Goal: Task Accomplishment & Management: Use online tool/utility

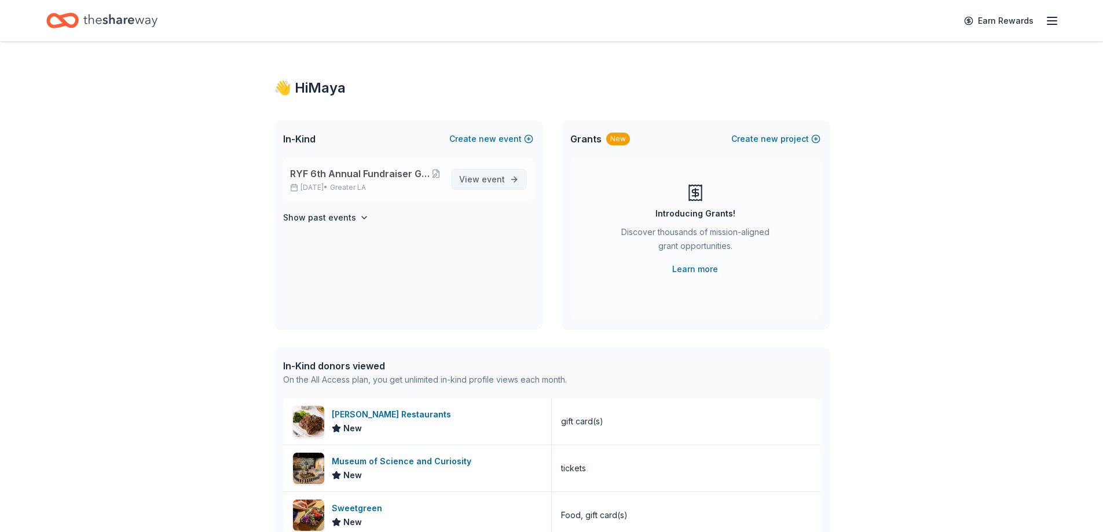
click at [492, 178] on span "event" at bounding box center [493, 179] width 23 height 10
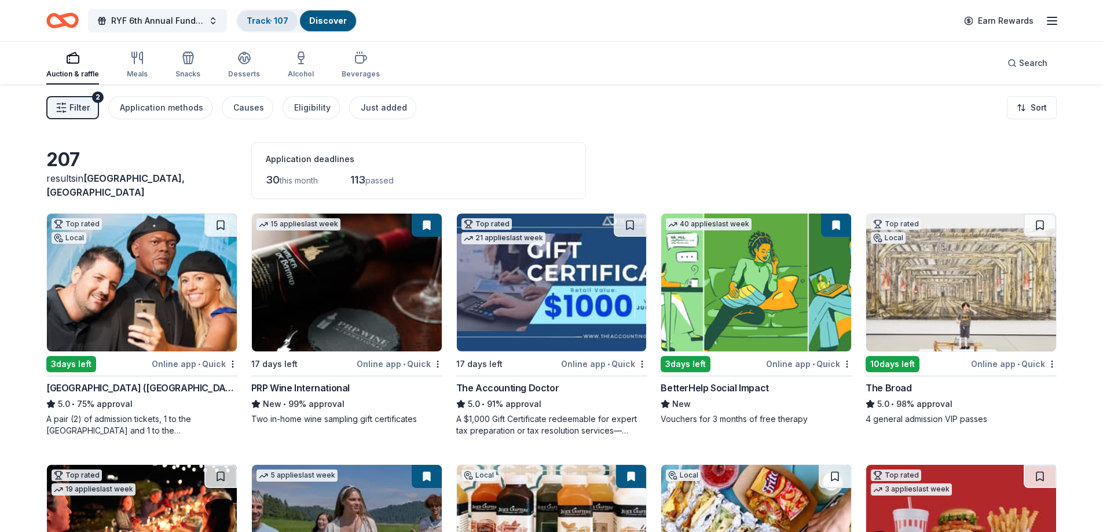
click at [272, 21] on link "Track · 107" at bounding box center [268, 21] width 42 height 10
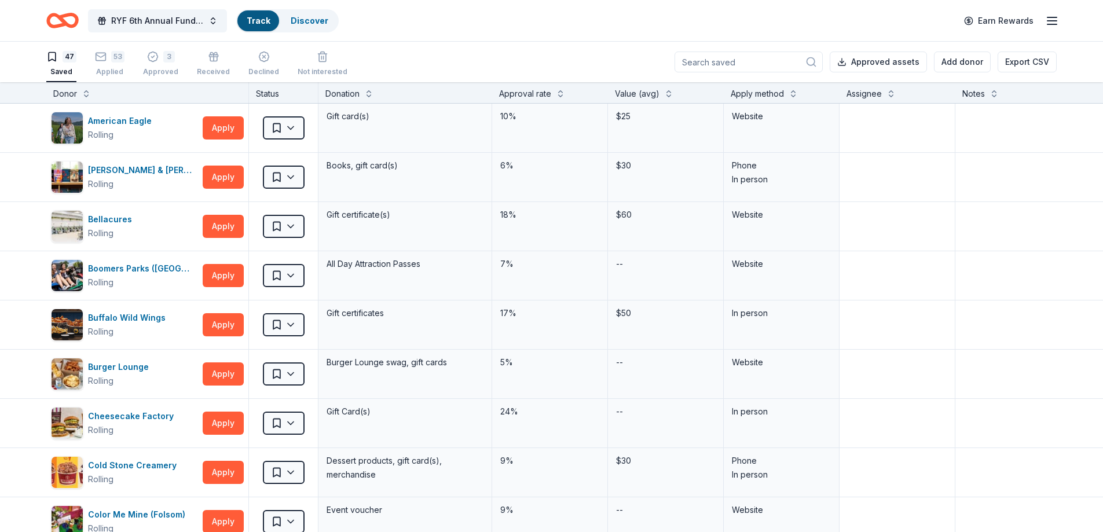
scroll to position [1, 0]
click at [790, 92] on button at bounding box center [793, 92] width 9 height 12
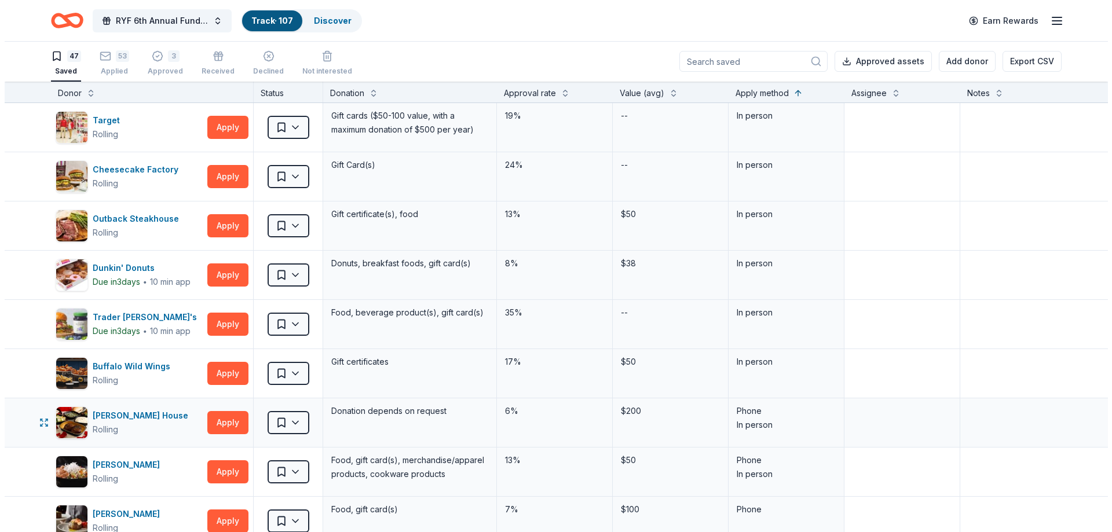
scroll to position [116, 0]
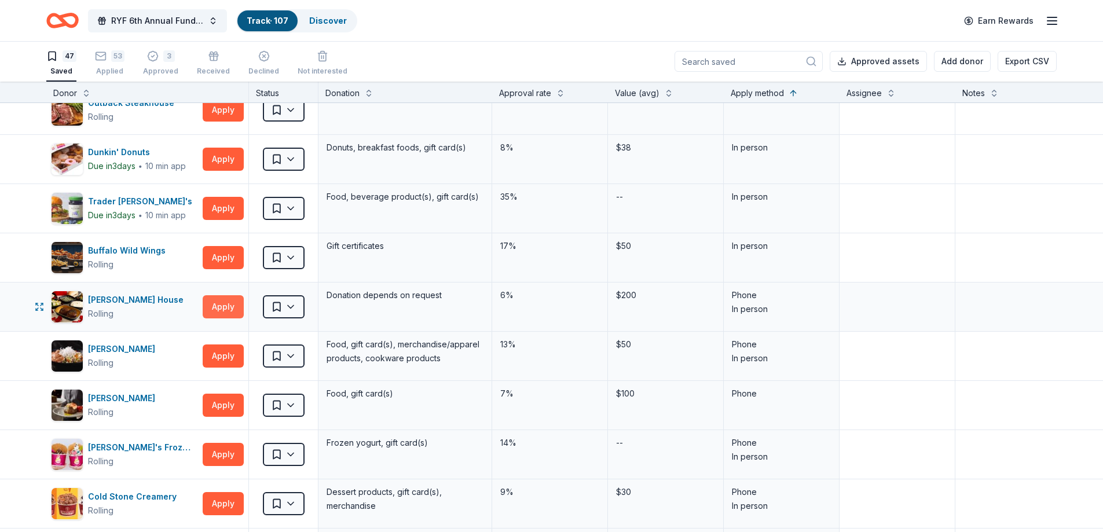
click at [221, 309] on button "Apply" at bounding box center [223, 306] width 41 height 23
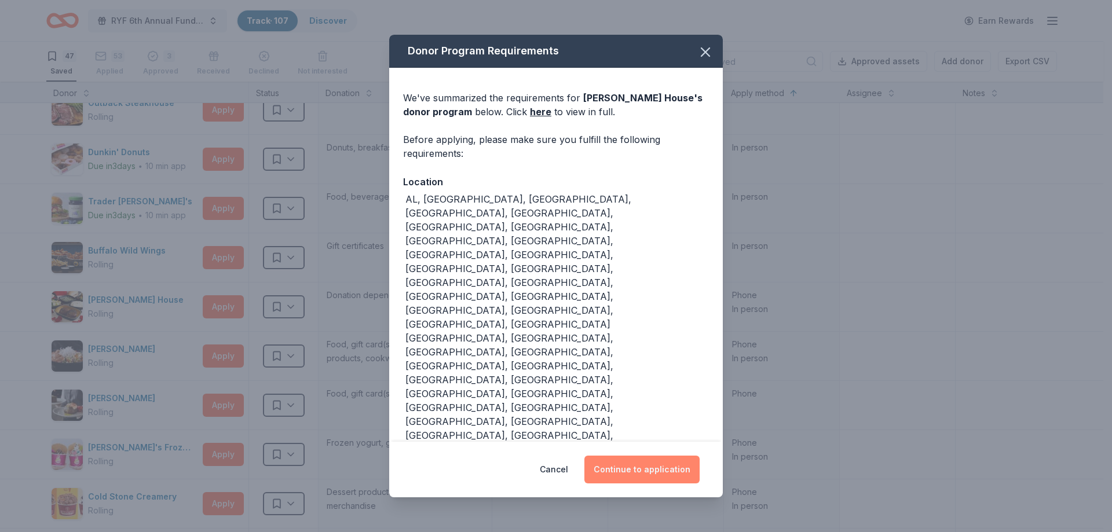
click at [663, 456] on button "Continue to application" at bounding box center [641, 470] width 115 height 28
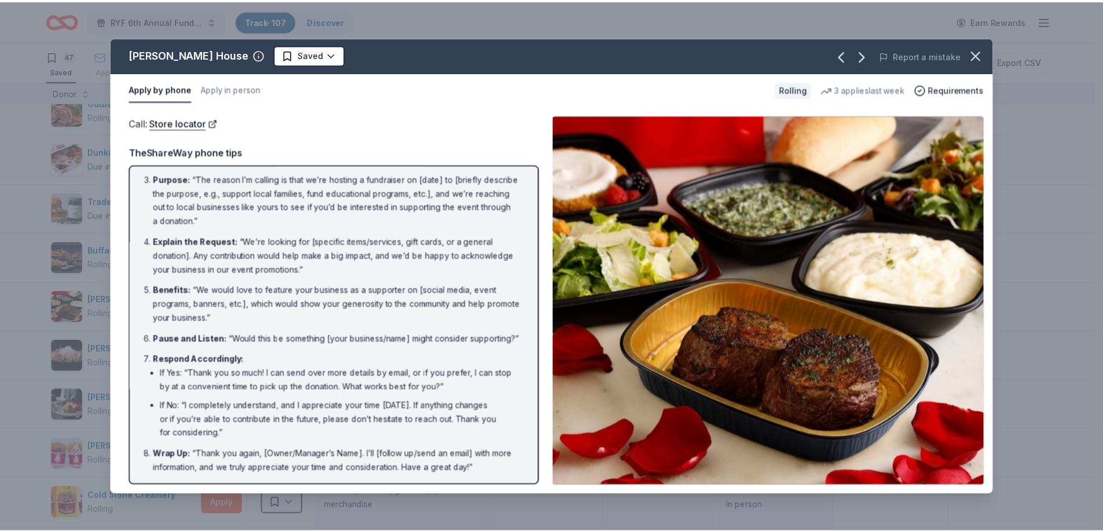
scroll to position [0, 0]
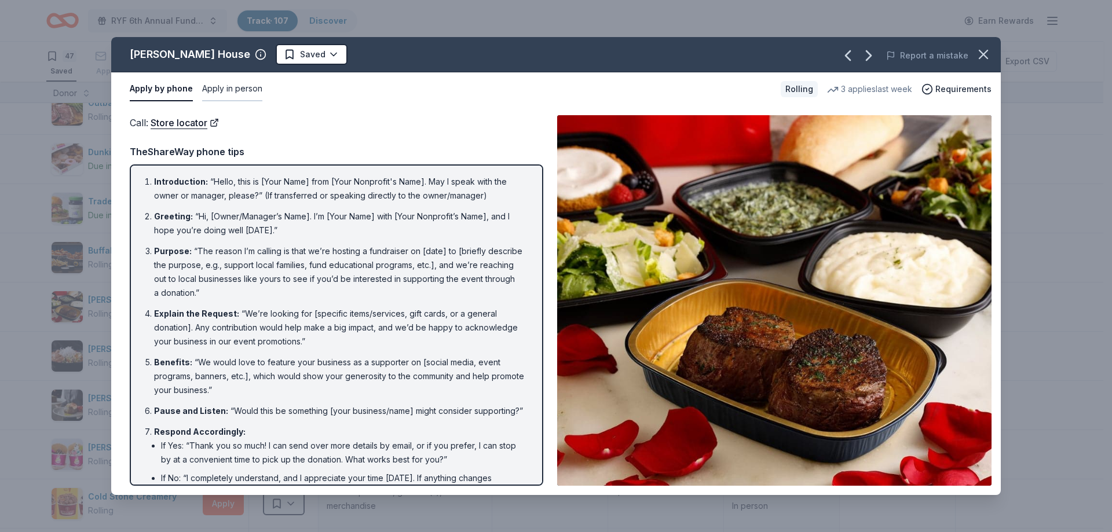
click at [247, 96] on button "Apply in person" at bounding box center [232, 89] width 60 height 24
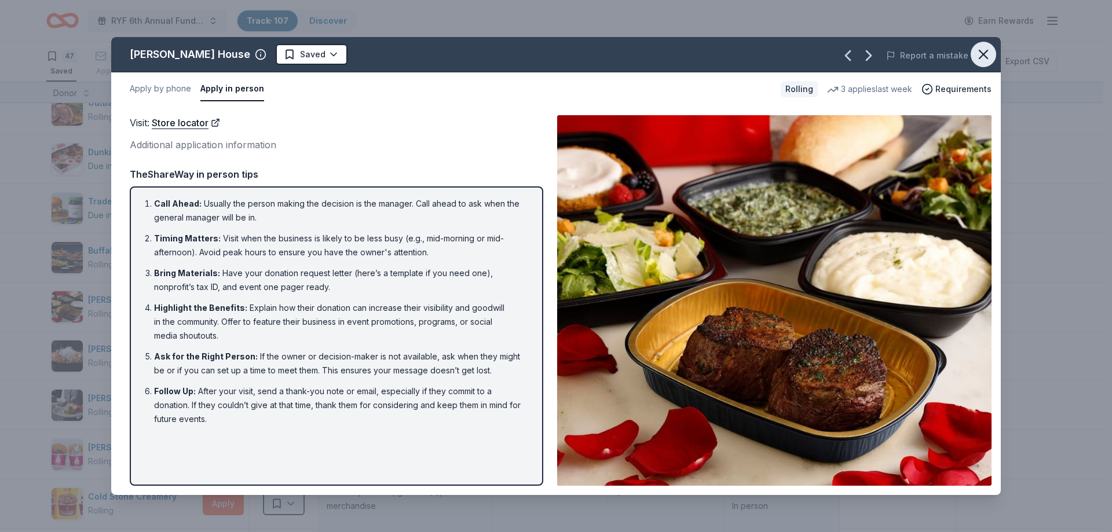
click at [983, 56] on icon "button" at bounding box center [984, 54] width 8 height 8
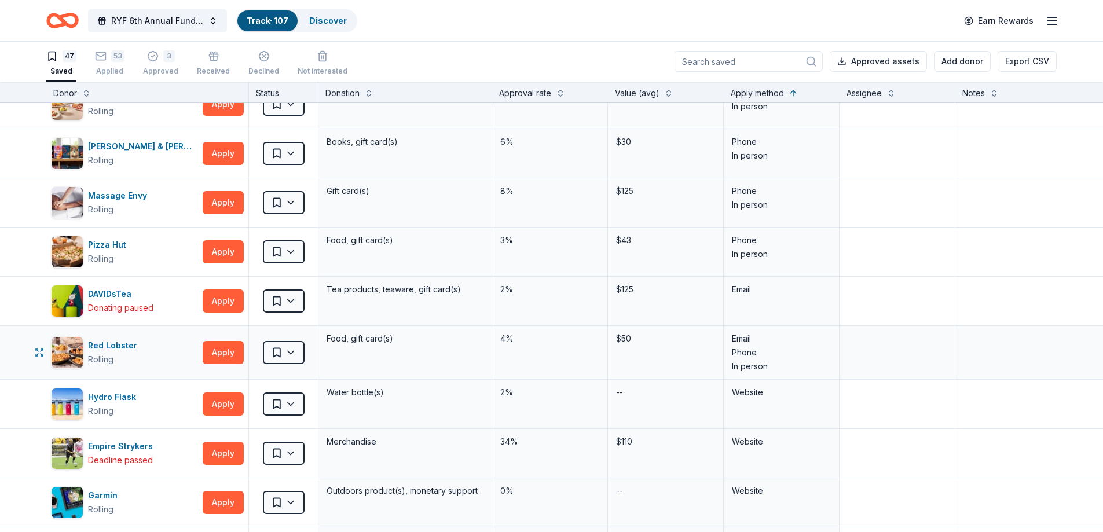
scroll to position [869, 0]
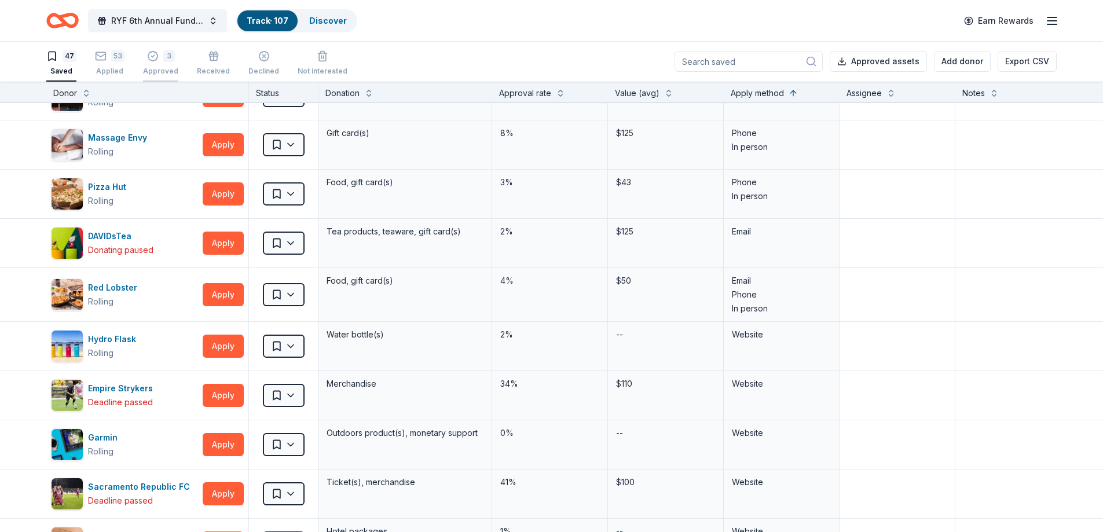
click at [150, 61] on icon "button" at bounding box center [153, 56] width 12 height 12
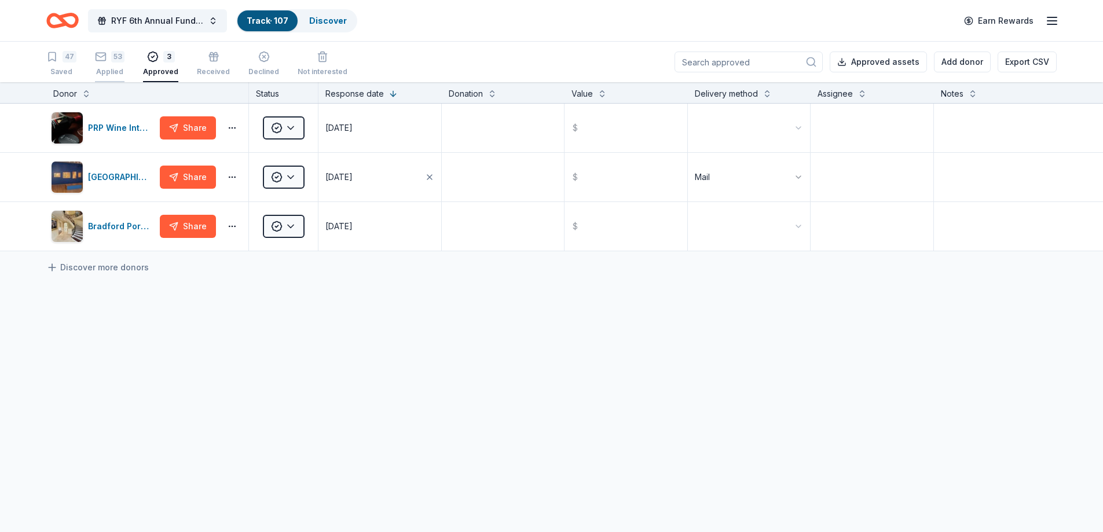
click at [114, 60] on div "53" at bounding box center [117, 57] width 13 height 12
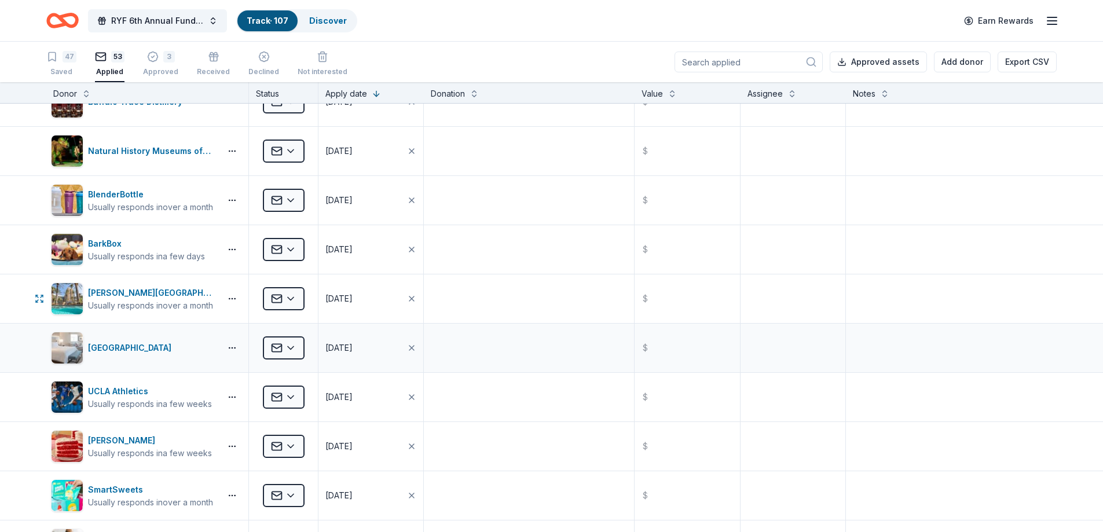
scroll to position [232, 0]
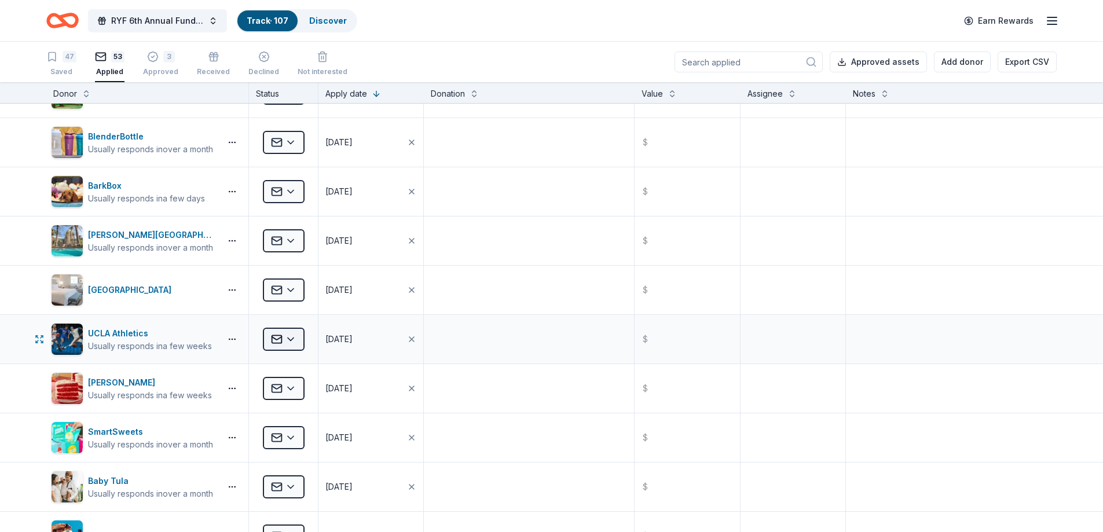
click at [301, 336] on html "RYF 6th Annual Fundraiser Gala - Lights, Camera, Auction! Track · 107 Discover …" at bounding box center [551, 266] width 1103 height 532
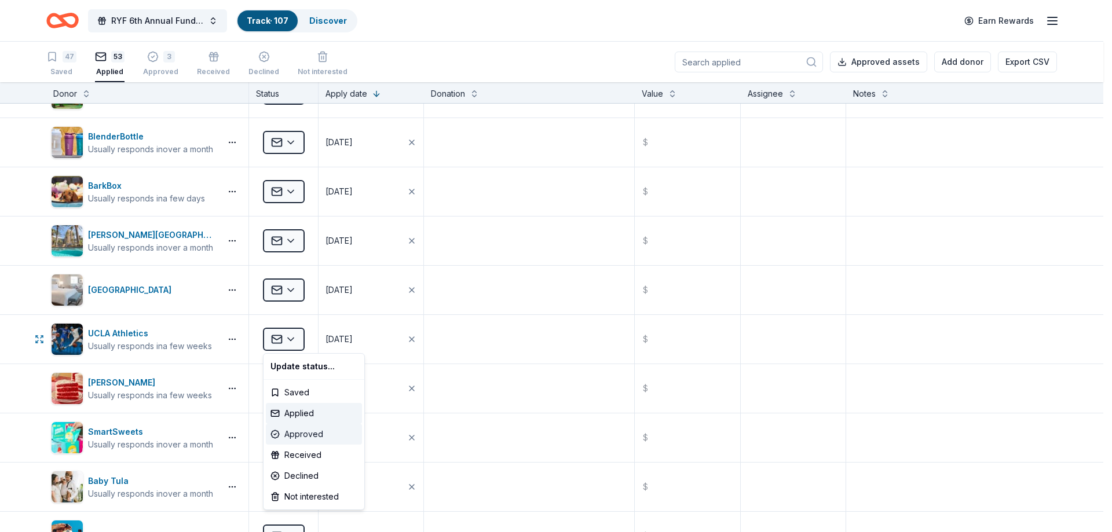
click at [309, 432] on div "Approved" at bounding box center [314, 434] width 96 height 21
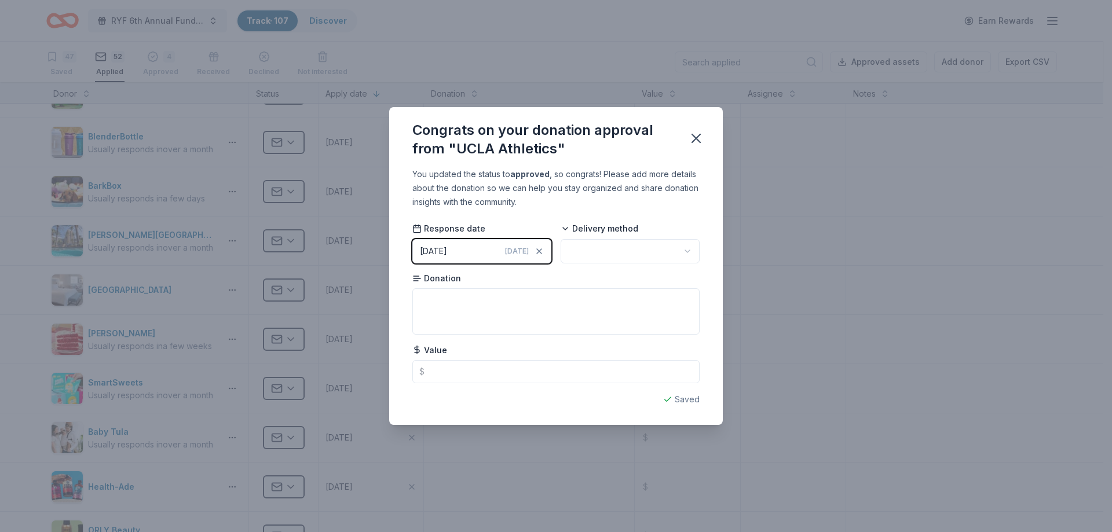
click at [688, 249] on html "RYF 6th Annual Fundraiser Gala - Lights, Camera, Auction! Track · 107 Discover …" at bounding box center [556, 266] width 1112 height 532
click at [697, 138] on icon "button" at bounding box center [696, 138] width 16 height 16
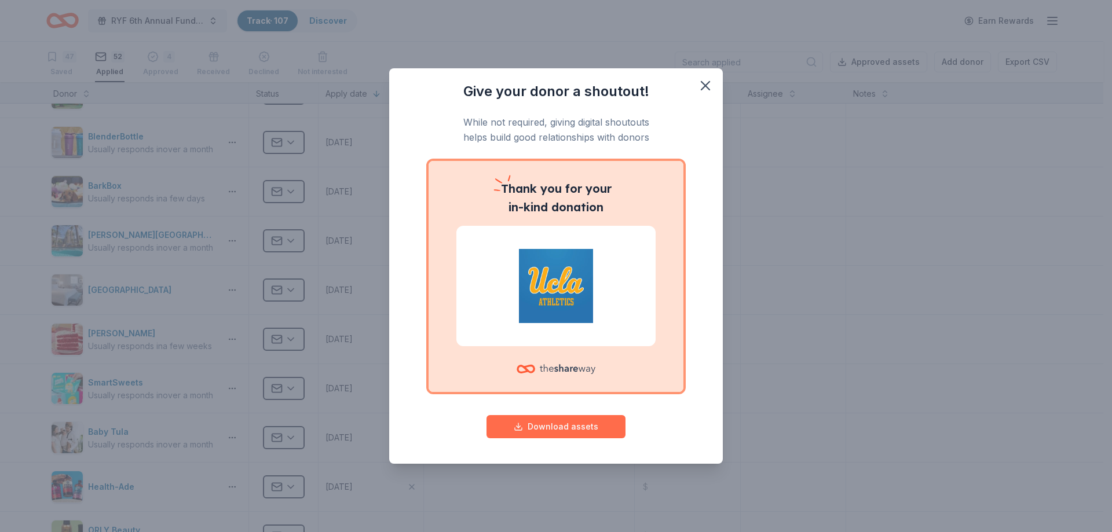
click at [583, 425] on button "Download assets" at bounding box center [556, 426] width 139 height 23
drag, startPoint x: 704, startPoint y: 85, endPoint x: 678, endPoint y: 131, distance: 53.2
click at [704, 85] on icon "button" at bounding box center [705, 86] width 8 height 8
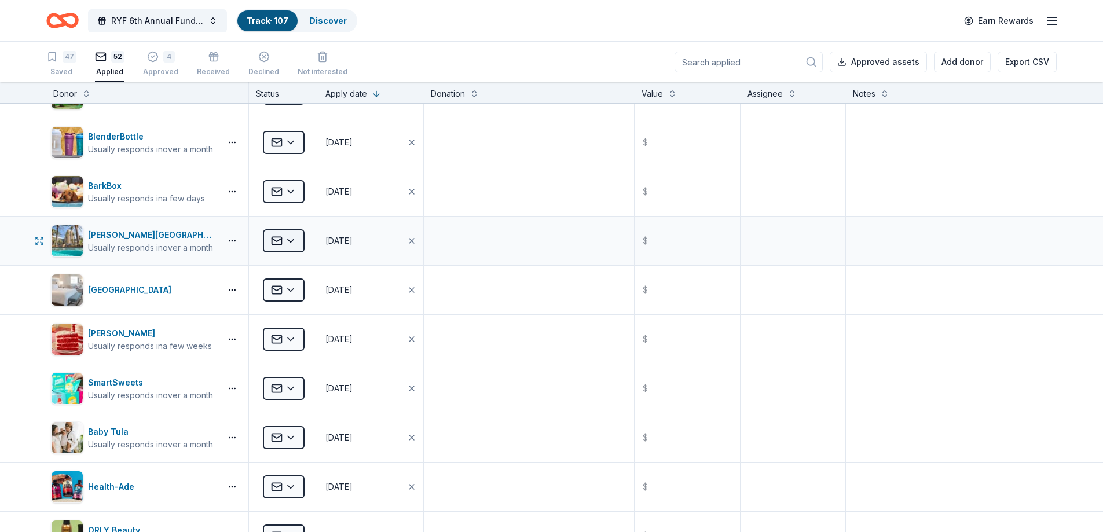
click at [299, 240] on html "RYF 6th Annual Fundraiser Gala - Lights, Camera, Auction! Track · 107 Discover …" at bounding box center [551, 266] width 1103 height 532
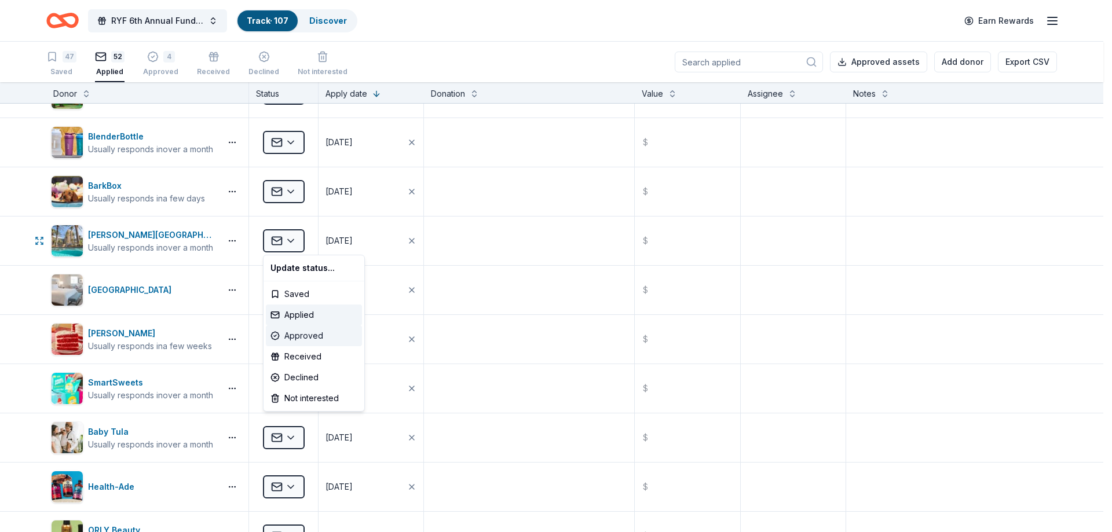
click at [302, 334] on div "Approved" at bounding box center [314, 336] width 96 height 21
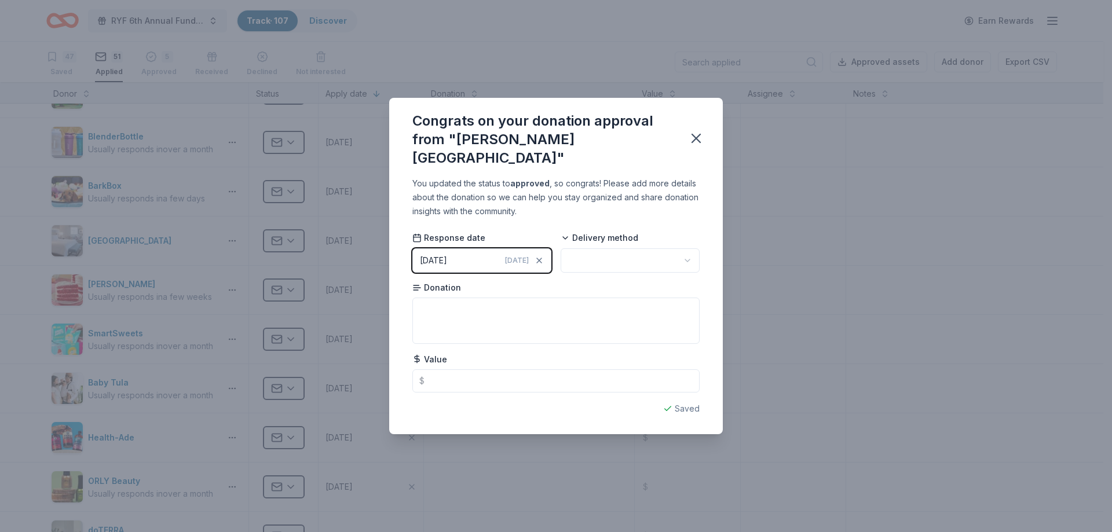
click at [691, 253] on html "RYF 6th Annual Fundraiser Gala - Lights, Camera, Auction! Track · 107 Discover …" at bounding box center [556, 266] width 1112 height 532
click at [697, 138] on icon "button" at bounding box center [696, 138] width 8 height 8
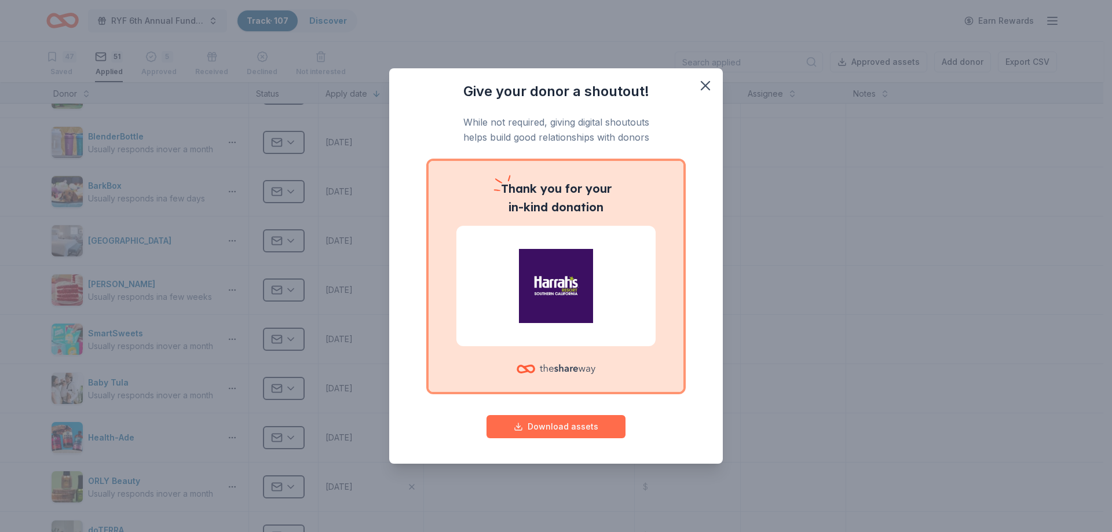
click at [555, 426] on button "Download assets" at bounding box center [556, 426] width 139 height 23
drag, startPoint x: 711, startPoint y: 87, endPoint x: 705, endPoint y: 90, distance: 6.8
click at [711, 87] on icon "button" at bounding box center [705, 86] width 16 height 16
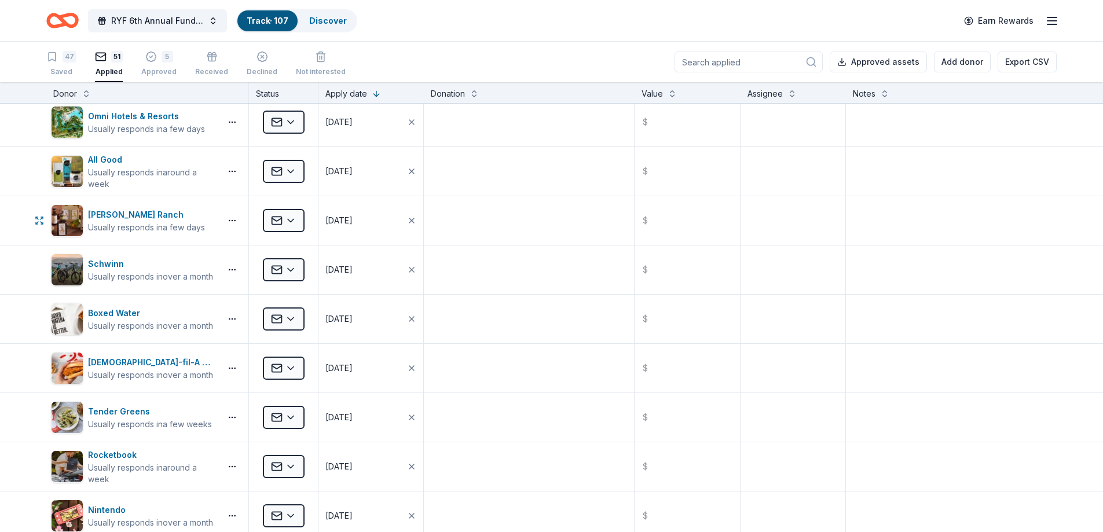
scroll to position [811, 0]
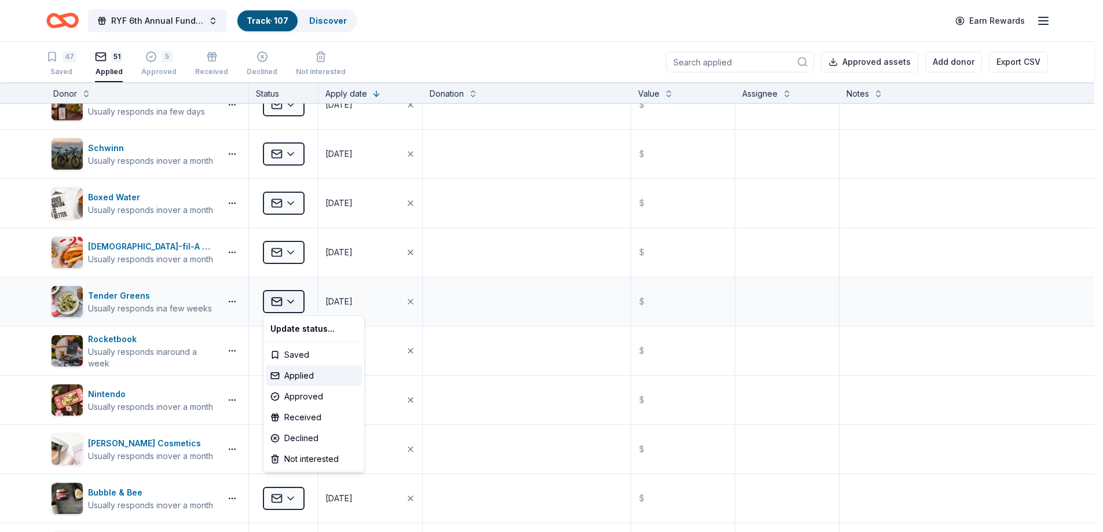
click at [294, 298] on html "RYF 6th Annual Fundraiser Gala - Lights, Camera, Auction! Track · 107 Discover …" at bounding box center [551, 266] width 1103 height 532
click at [310, 394] on div "Approved" at bounding box center [314, 396] width 96 height 21
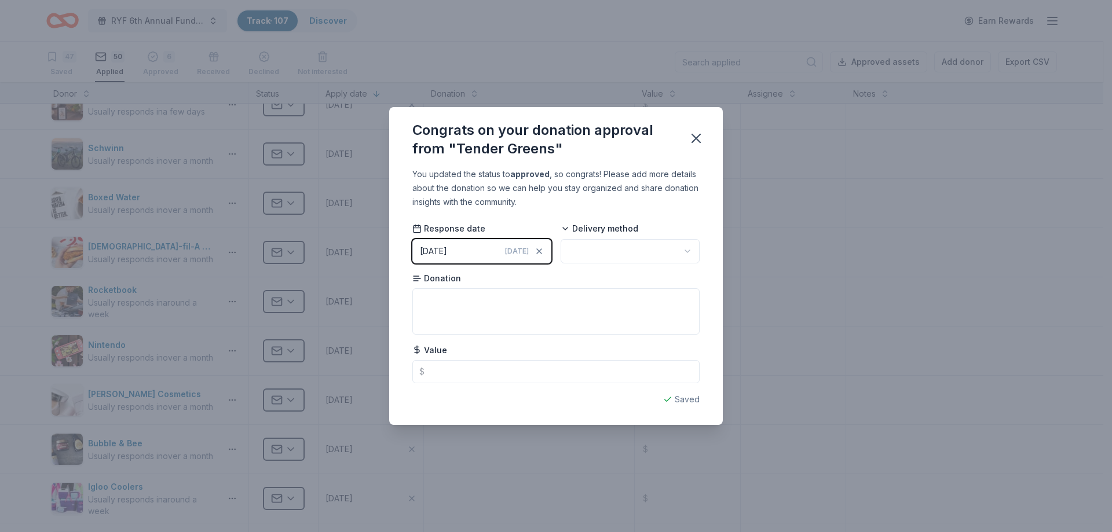
click at [690, 250] on html "RYF 6th Annual Fundraiser Gala - Lights, Camera, Auction! Track · 107 Discover …" at bounding box center [556, 266] width 1112 height 532
click at [700, 135] on icon "button" at bounding box center [696, 138] width 8 height 8
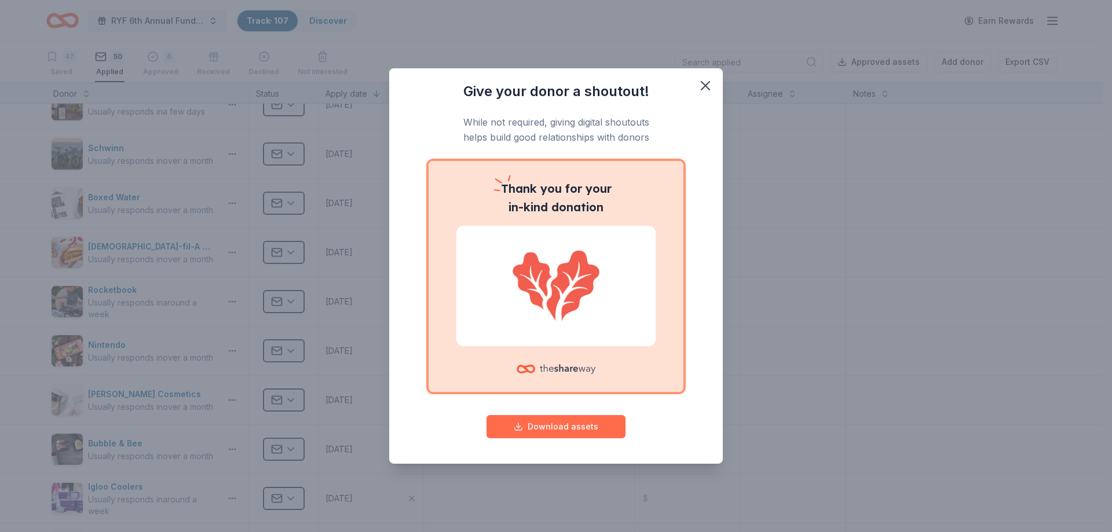
click at [564, 427] on button "Download assets" at bounding box center [556, 426] width 139 height 23
drag, startPoint x: 704, startPoint y: 86, endPoint x: 674, endPoint y: 105, distance: 35.2
click at [704, 86] on icon "button" at bounding box center [705, 86] width 16 height 16
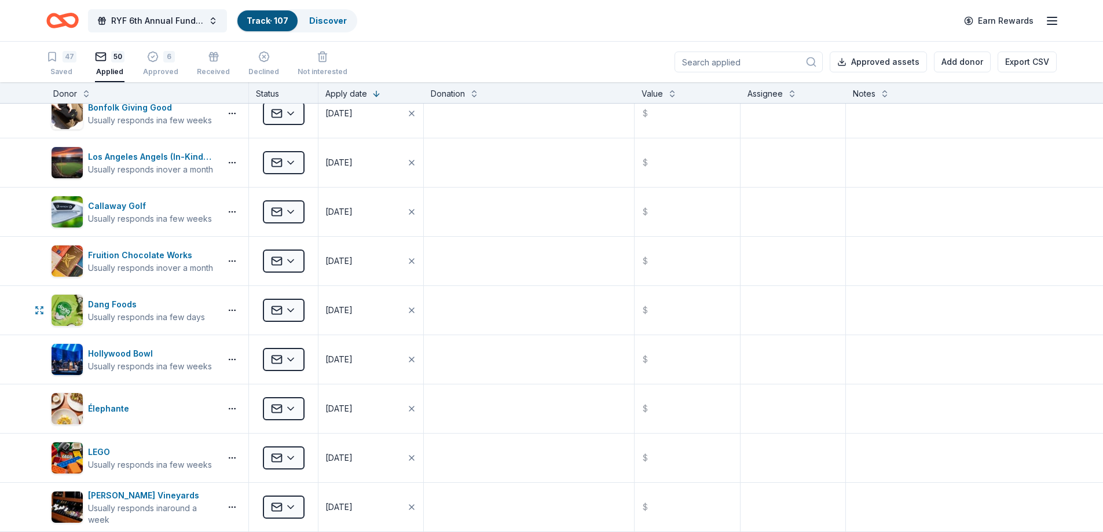
scroll to position [1854, 0]
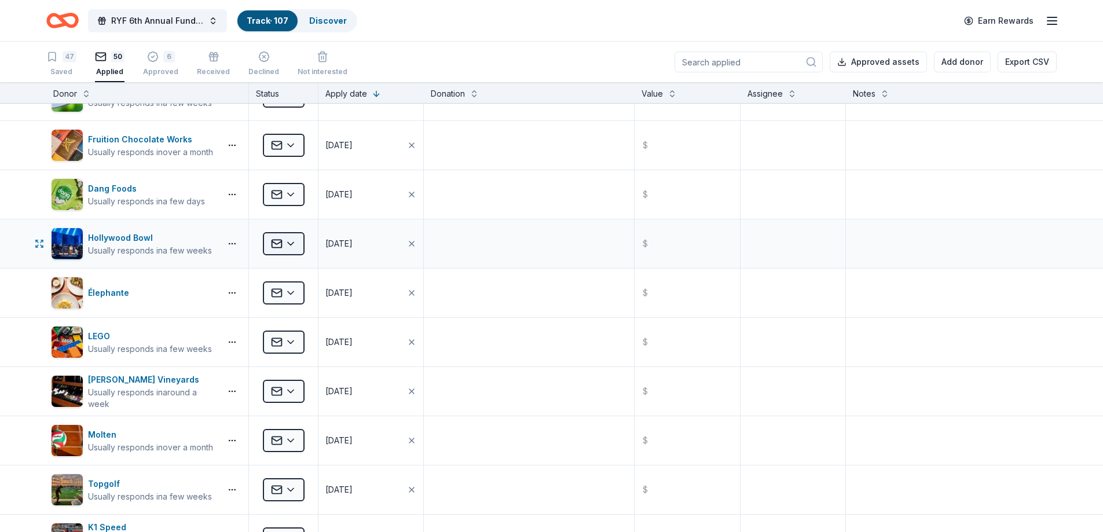
click at [295, 248] on html "RYF 6th Annual Fundraiser Gala - Lights, Camera, Auction! Track · 107 Discover …" at bounding box center [551, 266] width 1103 height 532
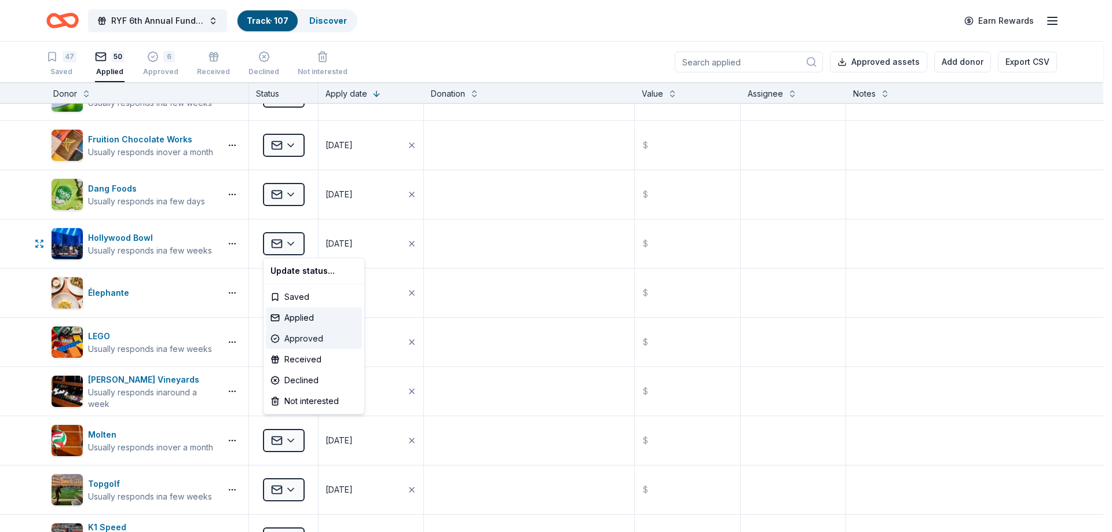
click at [302, 337] on div "Approved" at bounding box center [314, 338] width 96 height 21
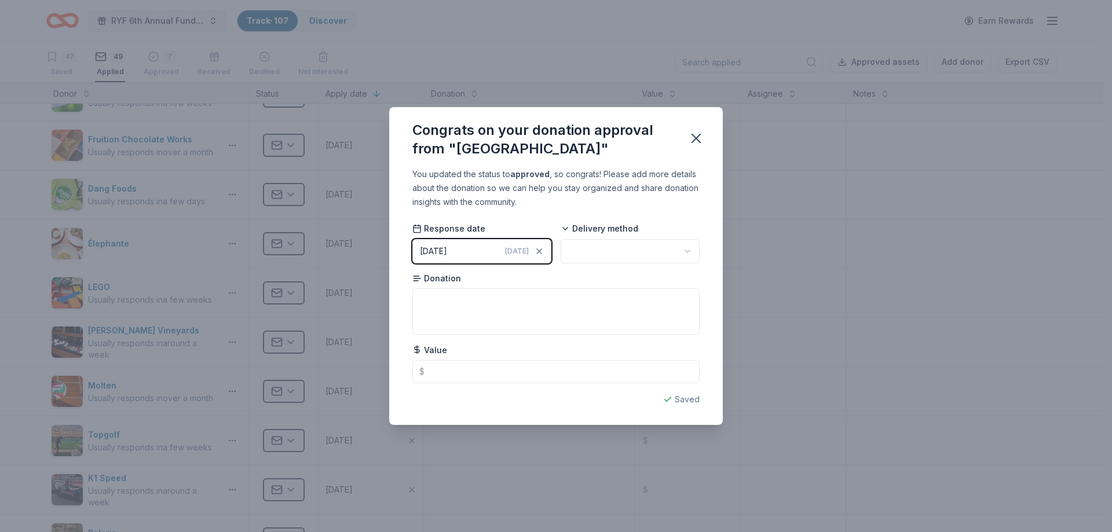
click at [685, 250] on html "RYF 6th Annual Fundraiser Gala - Lights, Camera, Auction! Track · 107 Discover …" at bounding box center [556, 266] width 1112 height 532
click at [699, 138] on icon "button" at bounding box center [696, 138] width 16 height 16
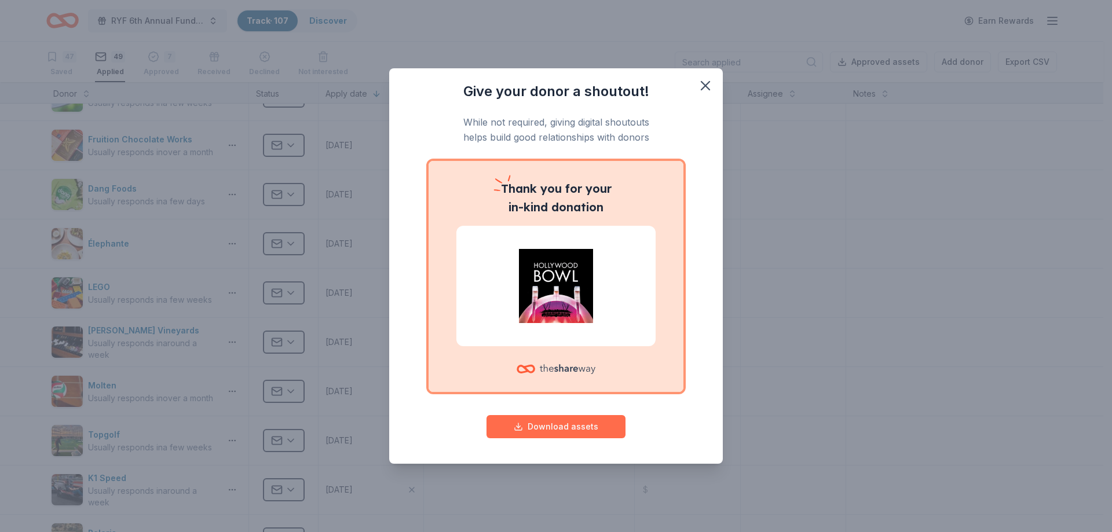
click at [558, 429] on button "Download assets" at bounding box center [556, 426] width 139 height 23
drag, startPoint x: 706, startPoint y: 87, endPoint x: 692, endPoint y: 103, distance: 20.9
click at [706, 87] on icon "button" at bounding box center [705, 86] width 16 height 16
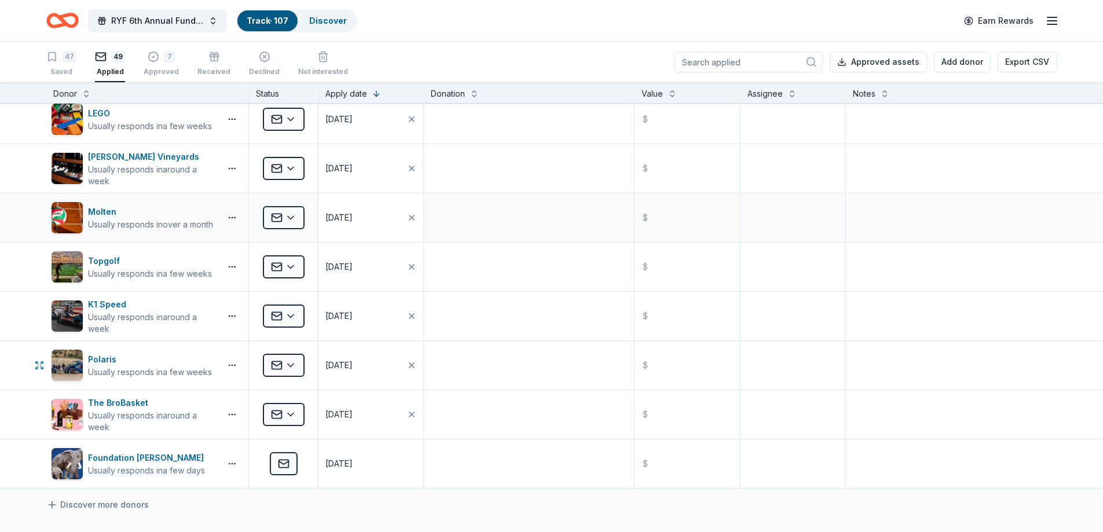
scroll to position [2143, 0]
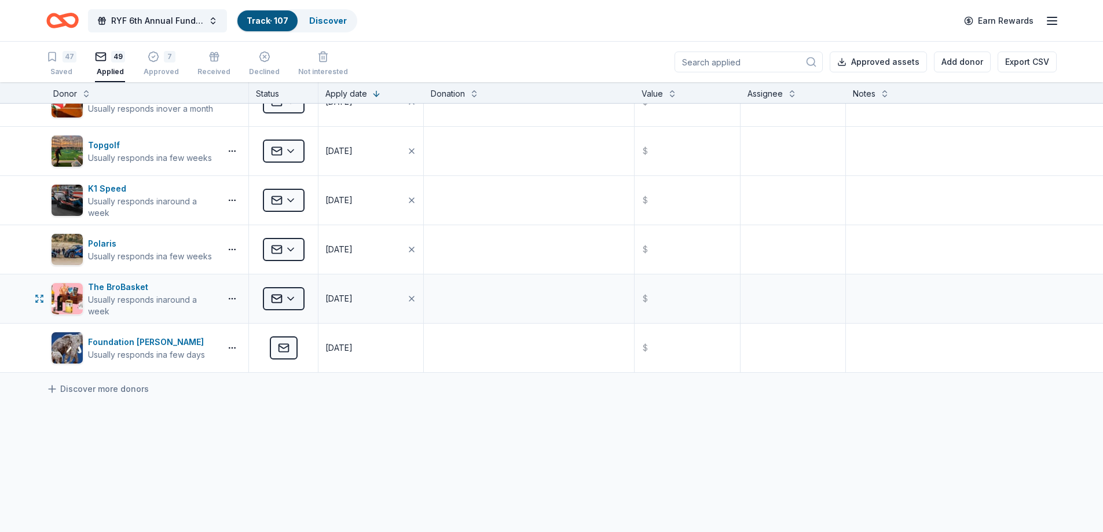
click at [292, 299] on html "RYF 6th Annual Fundraiser Gala - Lights, Camera, Auction! Track · 107 Discover …" at bounding box center [551, 266] width 1103 height 532
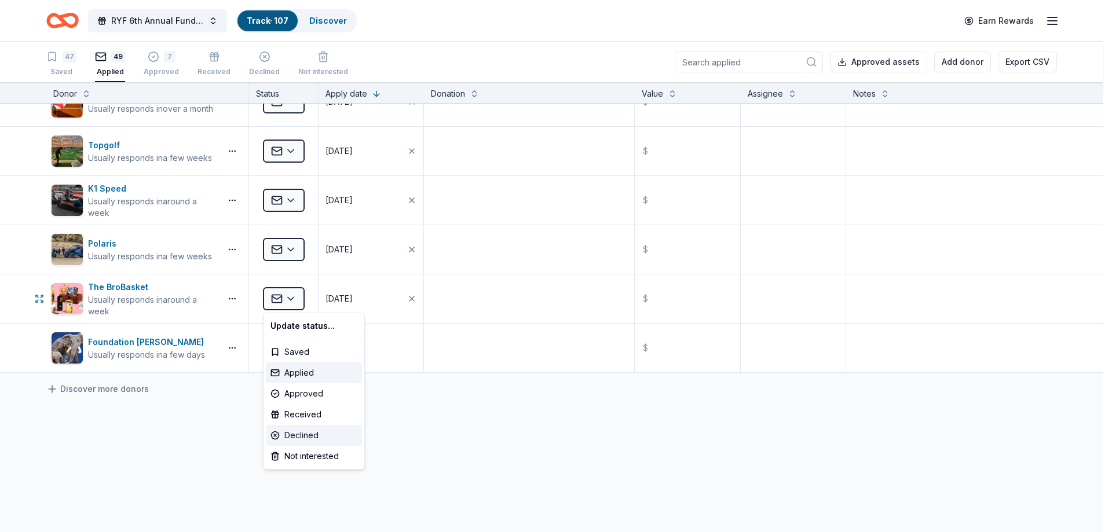
click at [309, 433] on div "Declined" at bounding box center [314, 435] width 96 height 21
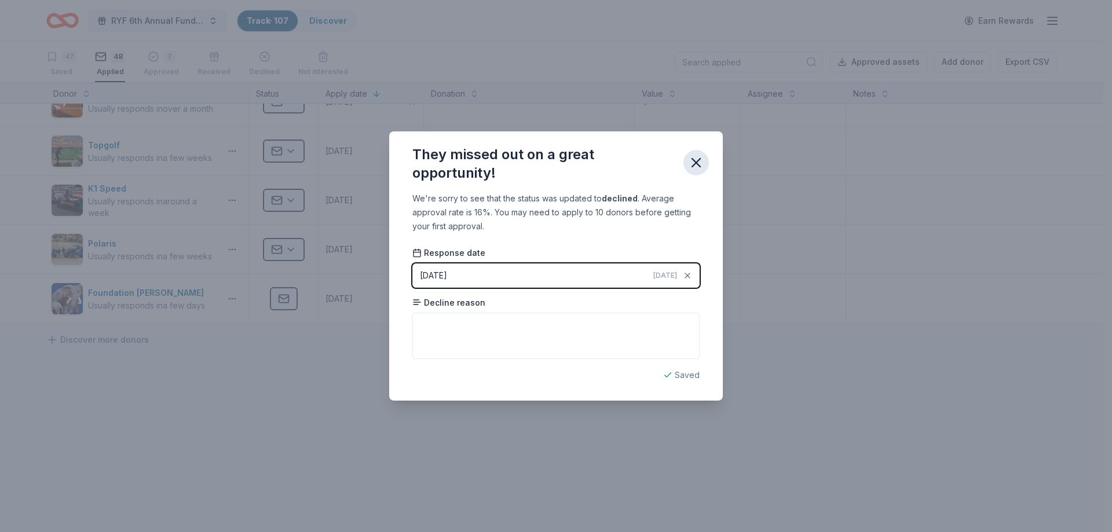
click at [699, 156] on icon "button" at bounding box center [696, 163] width 16 height 16
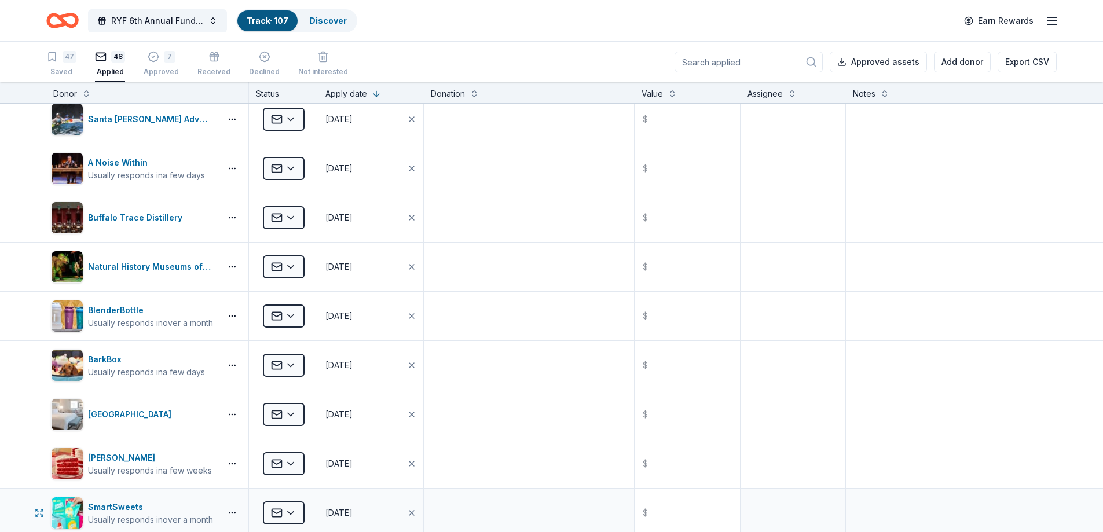
scroll to position [0, 0]
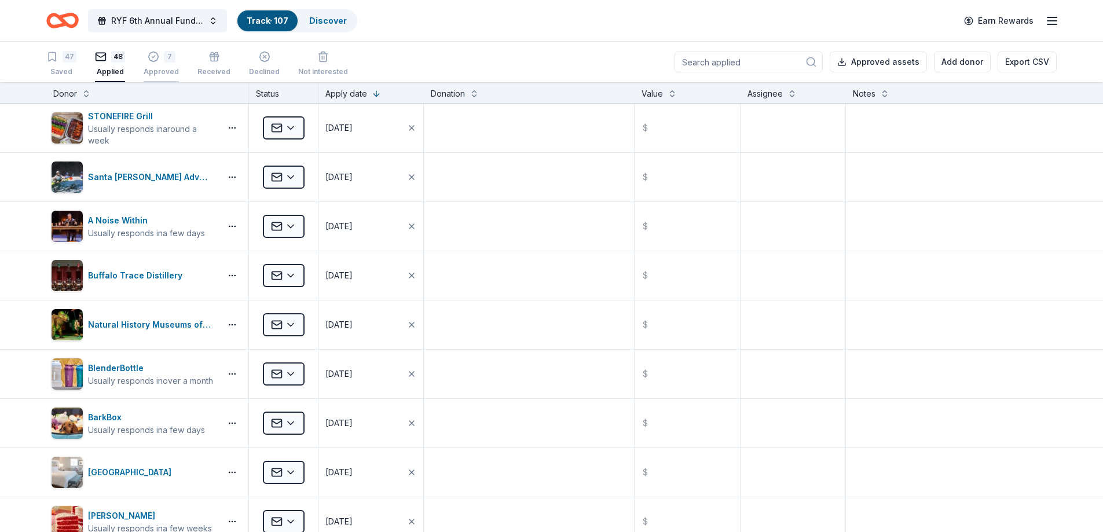
click at [166, 57] on div "7" at bounding box center [170, 51] width 12 height 12
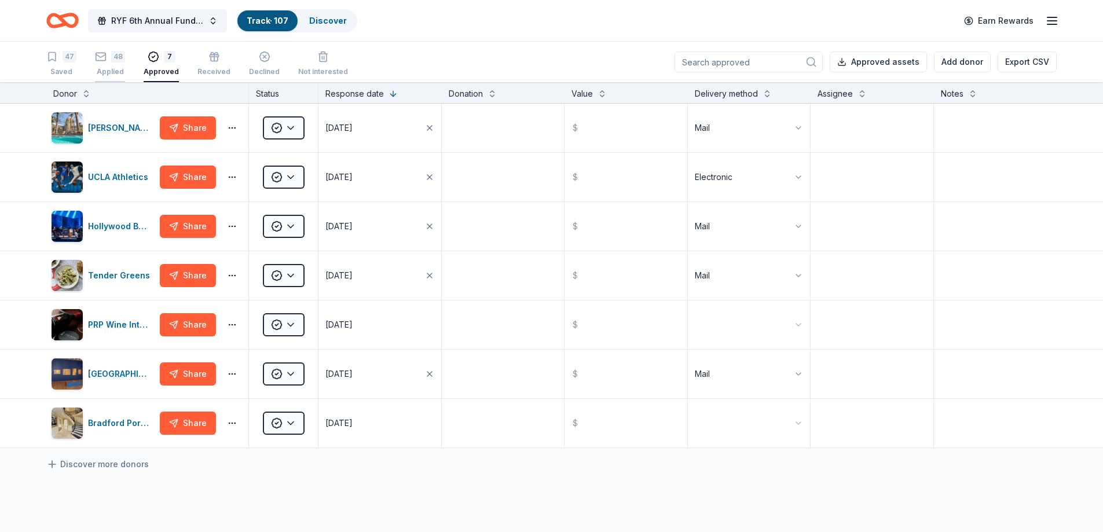
click at [116, 57] on div "48" at bounding box center [118, 57] width 14 height 12
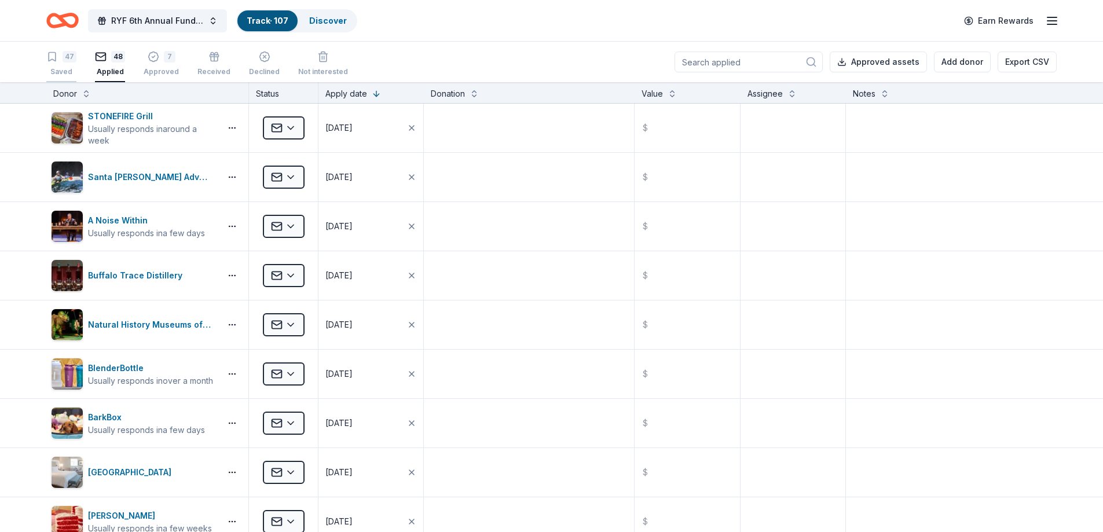
click at [72, 57] on div "47" at bounding box center [70, 57] width 14 height 12
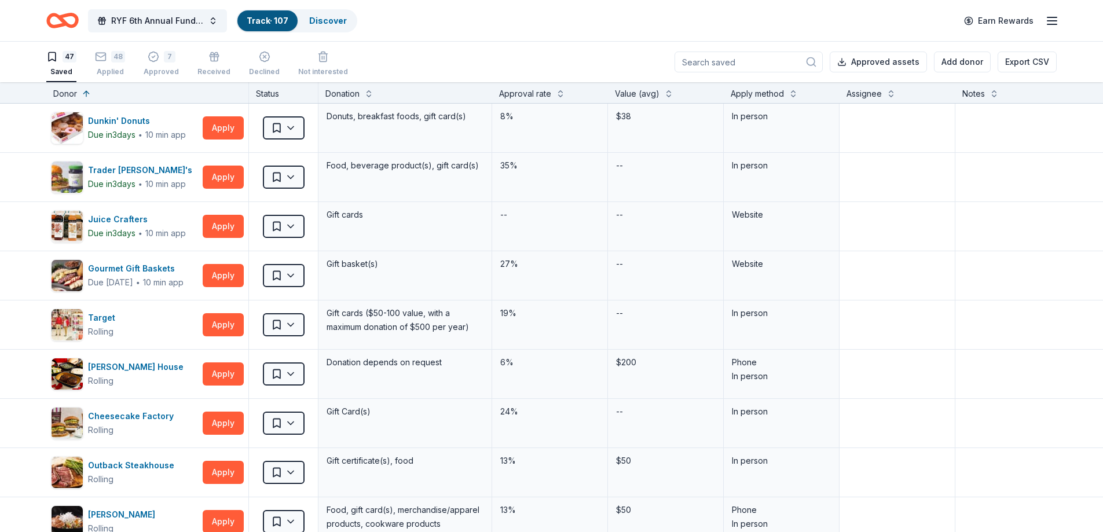
click at [779, 96] on div "Apply method" at bounding box center [757, 94] width 53 height 14
click at [790, 95] on button at bounding box center [793, 93] width 9 height 12
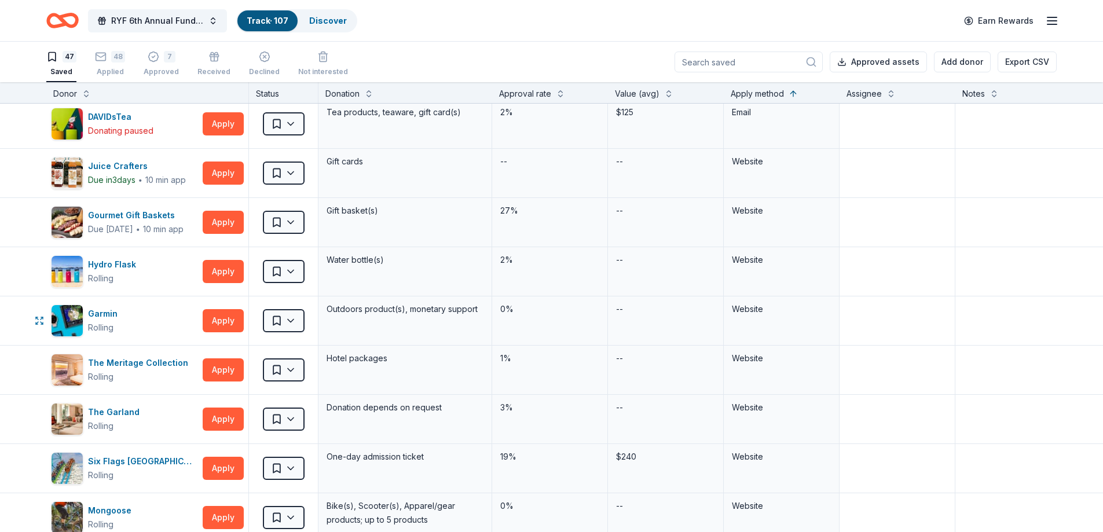
scroll to position [1158, 0]
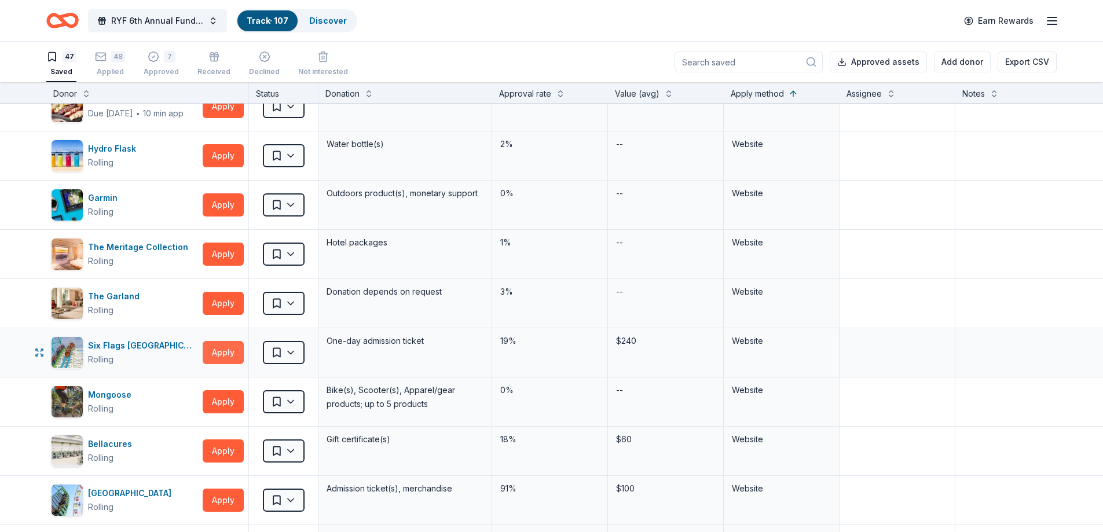
click at [225, 352] on button "Apply" at bounding box center [223, 352] width 41 height 23
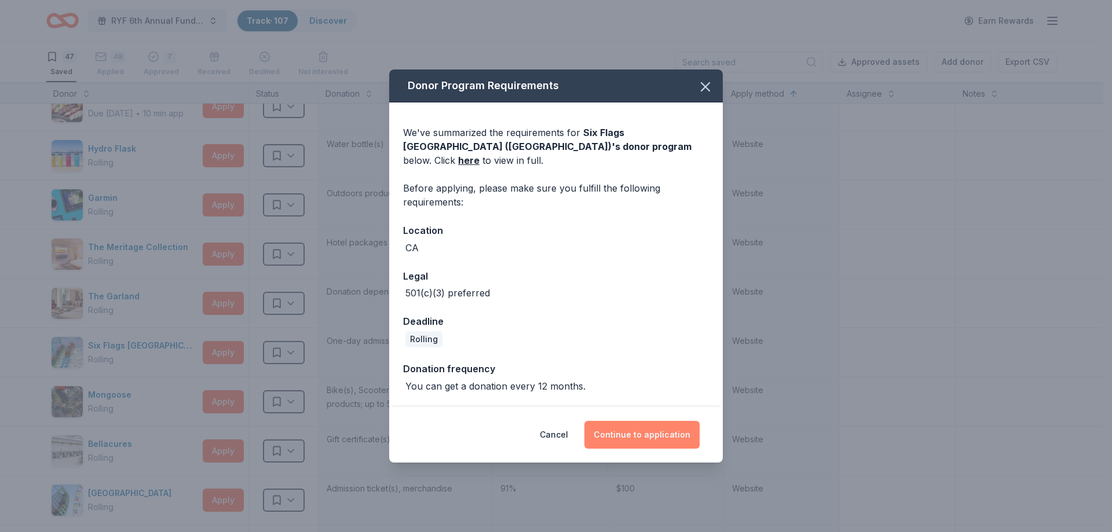
click at [657, 426] on button "Continue to application" at bounding box center [641, 435] width 115 height 28
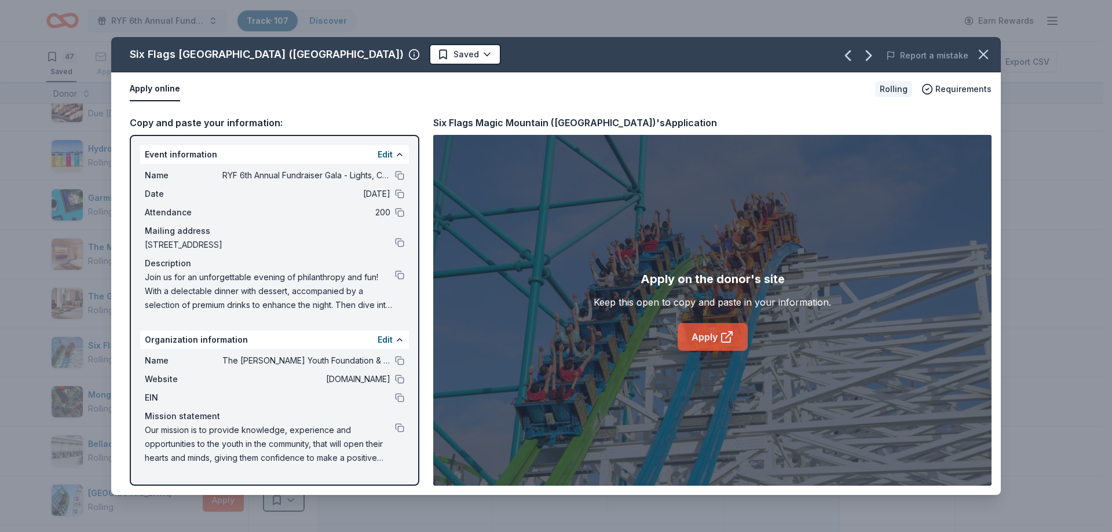
click at [715, 345] on link "Apply" at bounding box center [713, 337] width 70 height 28
click at [982, 58] on icon "button" at bounding box center [983, 54] width 16 height 16
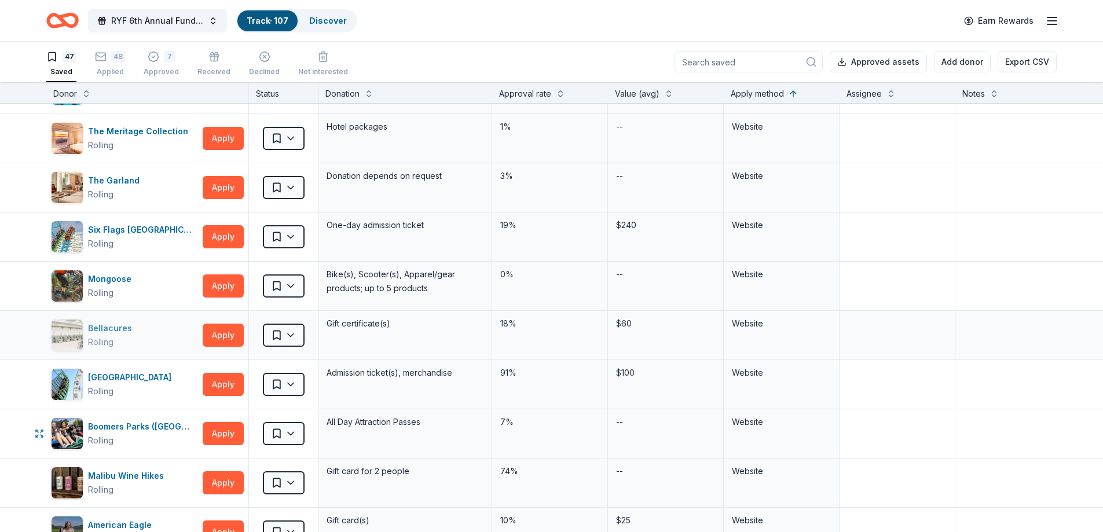
scroll to position [1448, 0]
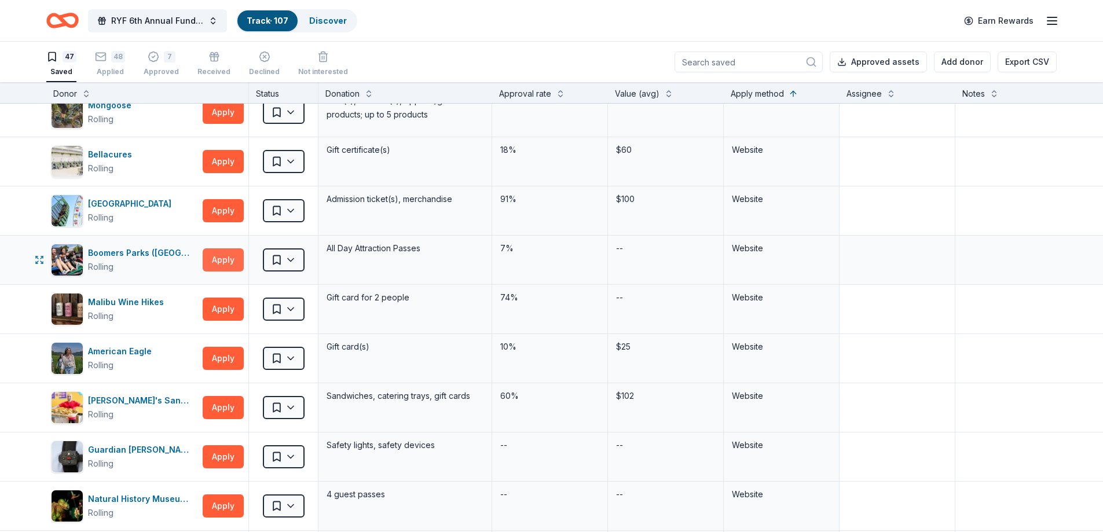
click at [217, 262] on button "Apply" at bounding box center [223, 259] width 41 height 23
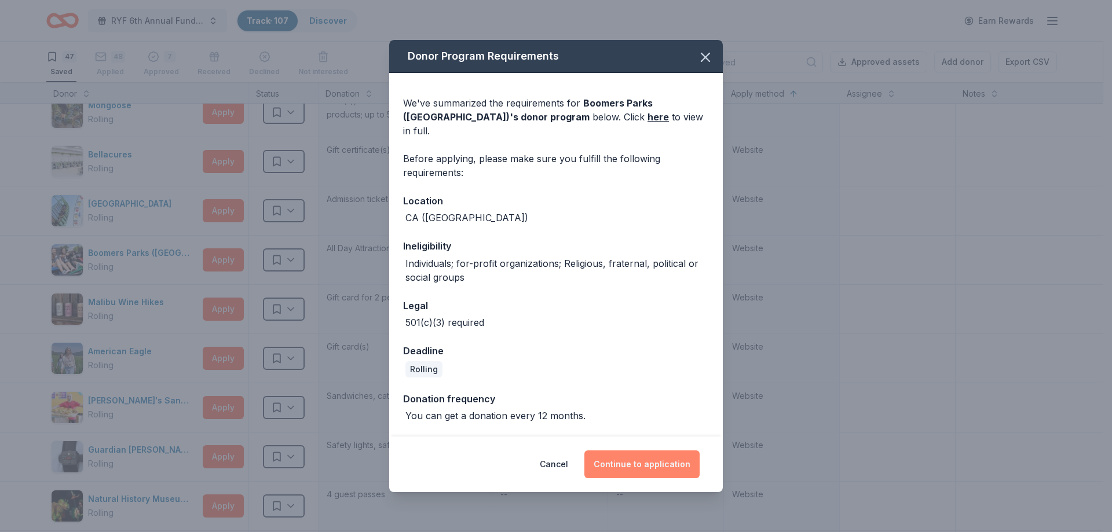
click at [648, 455] on button "Continue to application" at bounding box center [641, 465] width 115 height 28
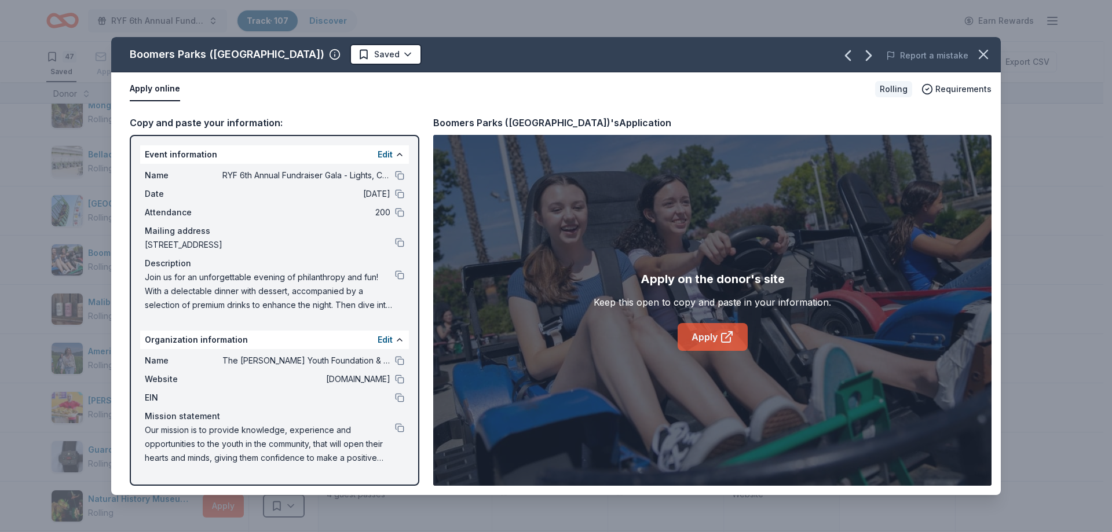
click at [718, 337] on link "Apply" at bounding box center [713, 337] width 70 height 28
click at [984, 53] on icon "button" at bounding box center [984, 54] width 8 height 8
